Goal: Understand process/instructions: Learn how to perform a task or action

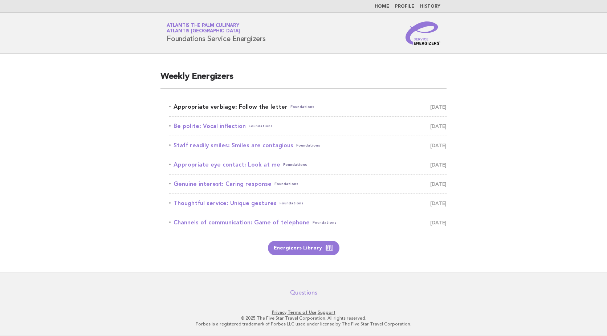
click at [250, 108] on link "Appropriate verbiage: Follow the letter Foundations August 23" at bounding box center [307, 107] width 277 height 10
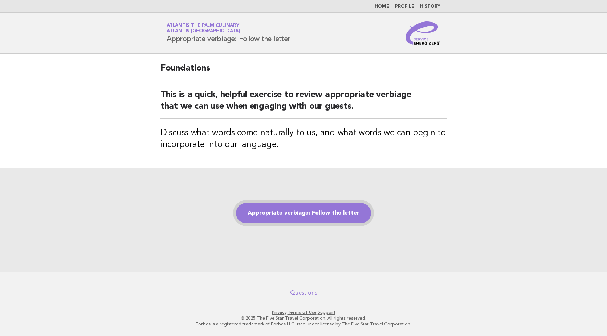
click at [300, 212] on link "Appropriate verbiage: Follow the letter" at bounding box center [303, 213] width 135 height 20
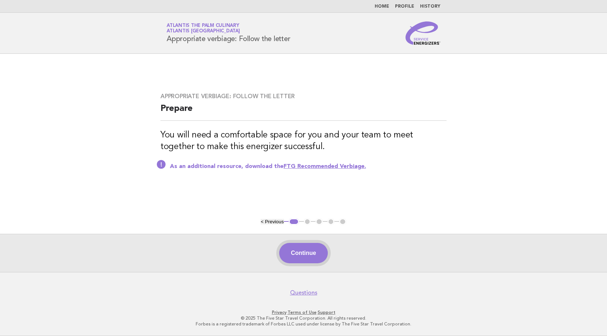
click at [309, 249] on button "Continue" at bounding box center [303, 253] width 48 height 20
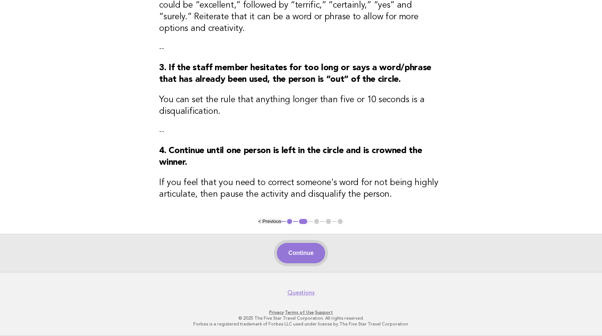
click at [301, 259] on button "Continue" at bounding box center [301, 253] width 48 height 20
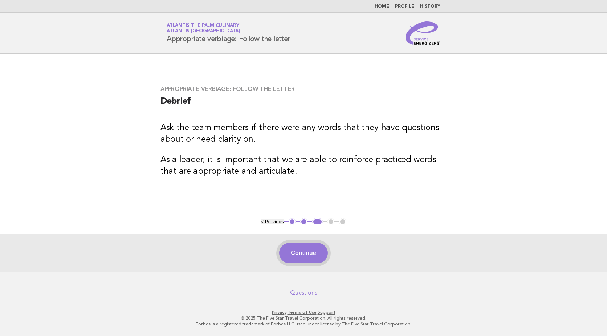
click at [305, 248] on button "Continue" at bounding box center [303, 253] width 48 height 20
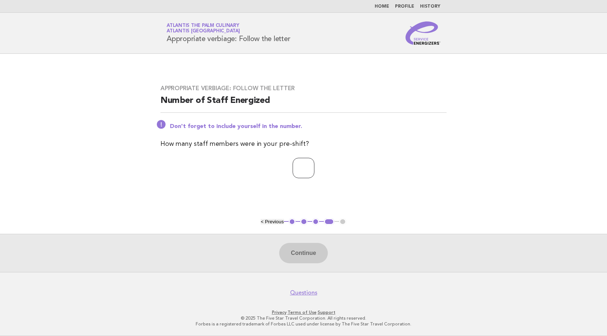
click at [304, 171] on input "number" at bounding box center [304, 168] width 22 height 20
type input "*"
click at [303, 255] on button "Continue" at bounding box center [303, 253] width 48 height 20
